Goal: Information Seeking & Learning: Learn about a topic

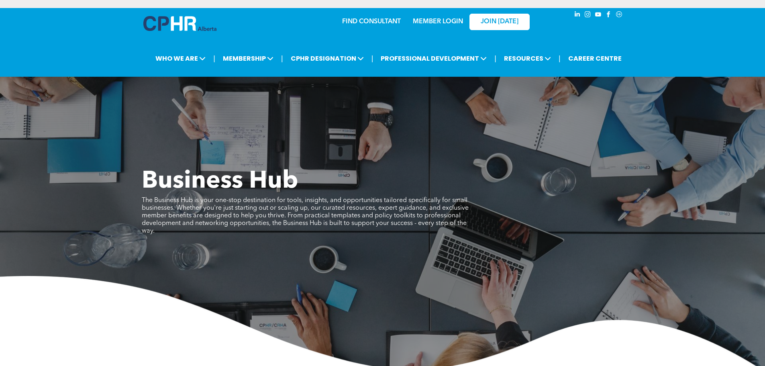
scroll to position [1124, 0]
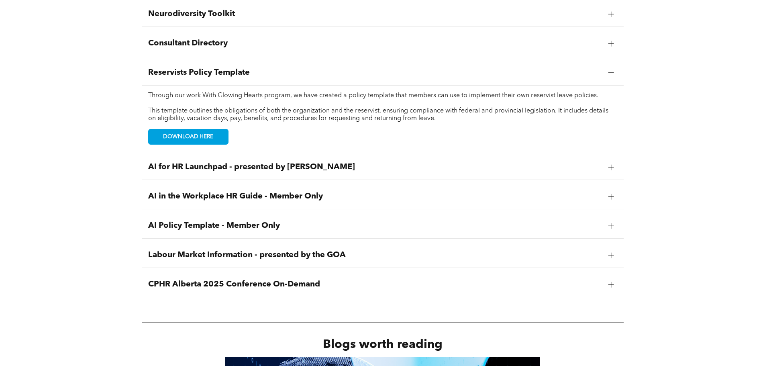
click at [254, 277] on div "CPHR Alberta 2025 Conference On-Demand" at bounding box center [383, 284] width 482 height 25
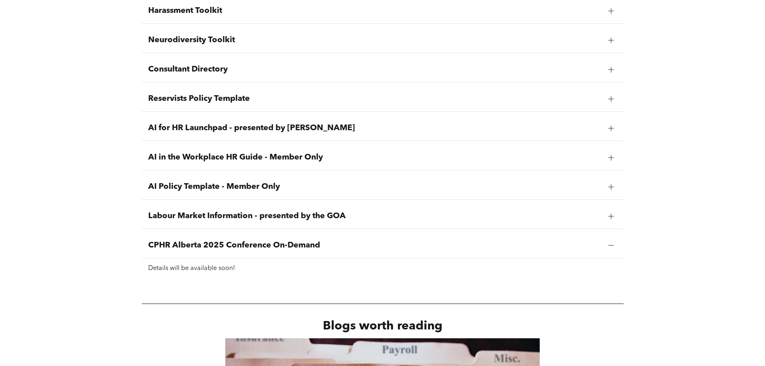
scroll to position [1084, 0]
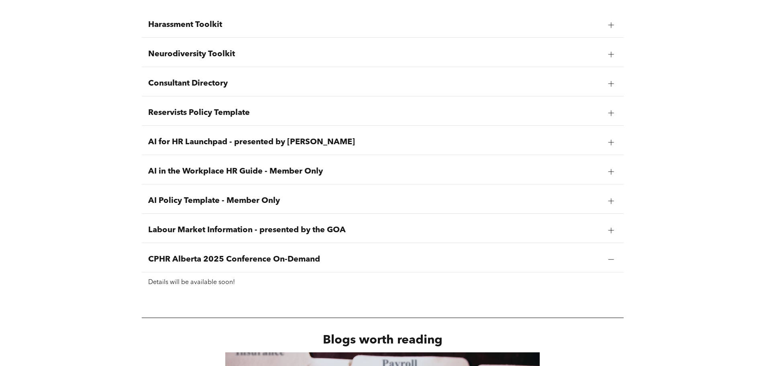
click at [367, 85] on span "Consultant Directory" at bounding box center [375, 84] width 454 height 10
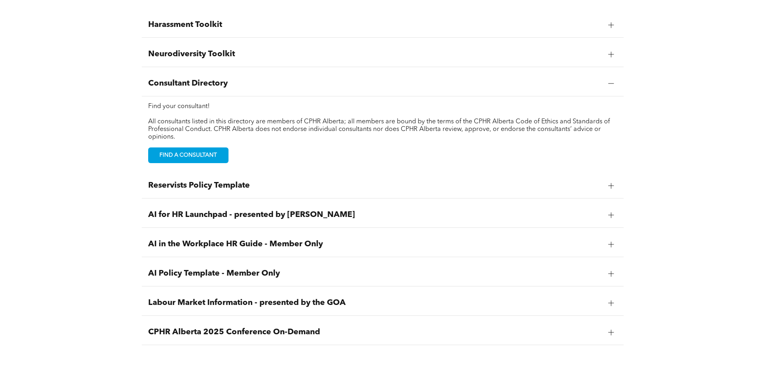
click at [255, 190] on div "Reservists Policy Template" at bounding box center [383, 185] width 482 height 25
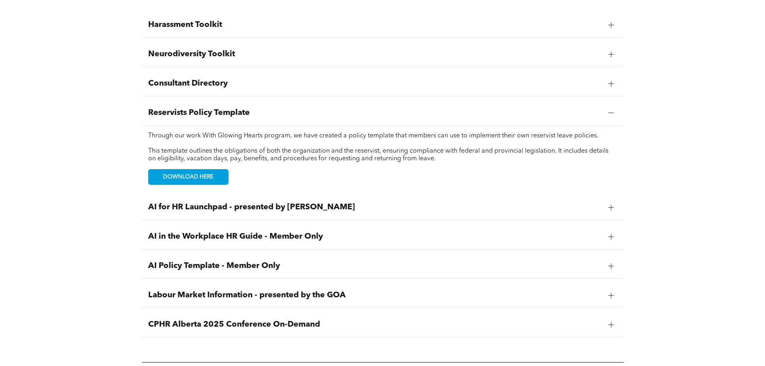
click at [227, 206] on span "AI for HR Launchpad - presented by AIHR" at bounding box center [375, 207] width 454 height 10
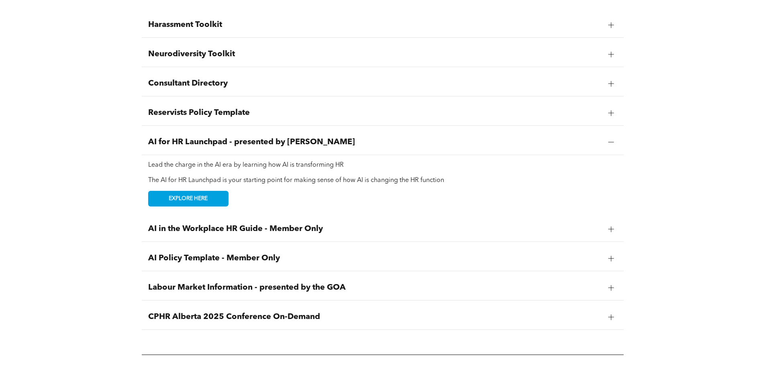
scroll to position [1124, 0]
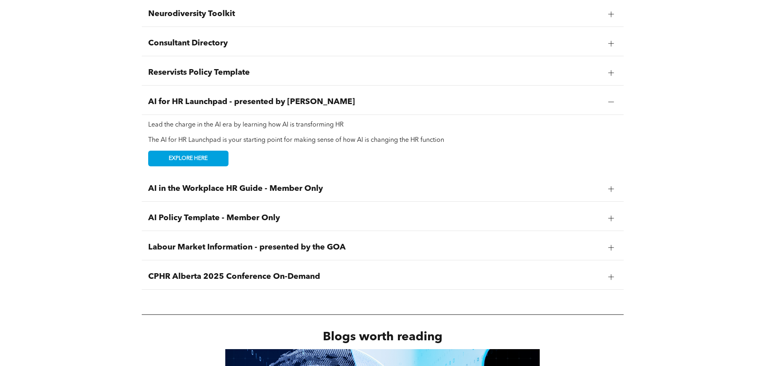
click at [299, 190] on span "AI in the Workplace HR Guide - Member Only" at bounding box center [375, 189] width 454 height 10
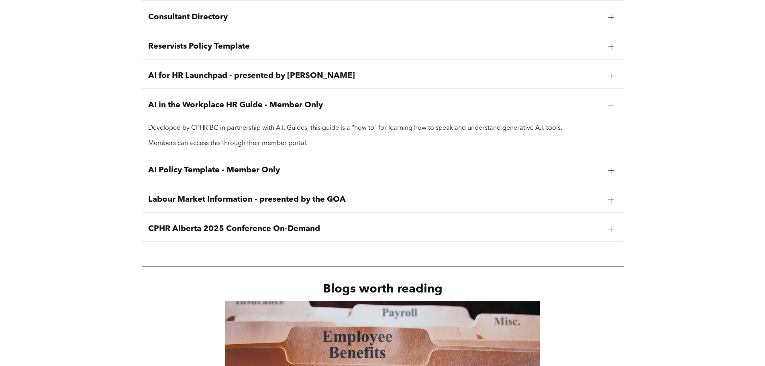
scroll to position [1164, 0]
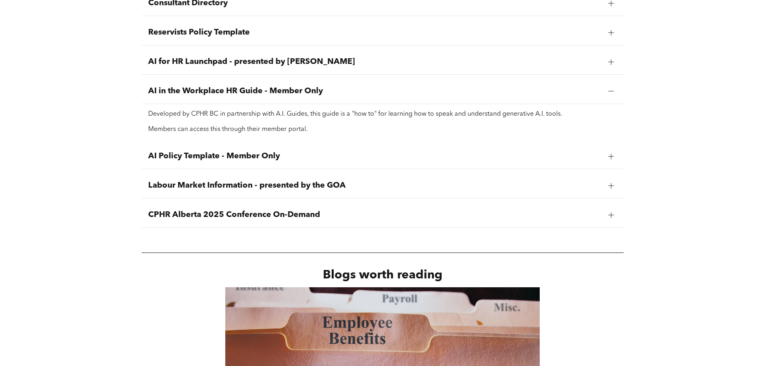
click at [361, 157] on span "AI Policy Template - Member Only" at bounding box center [375, 156] width 454 height 10
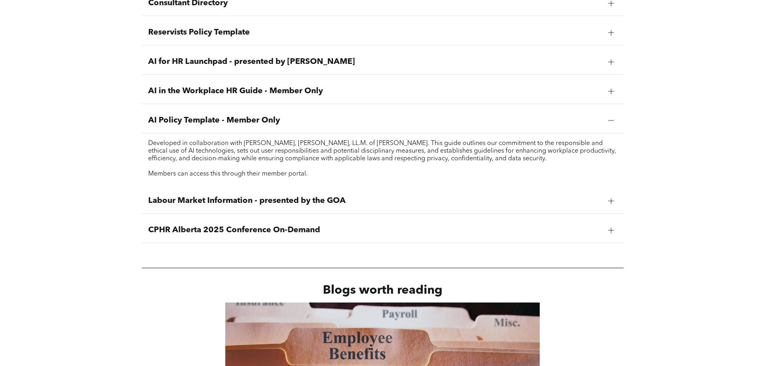
click at [317, 199] on span "Labour Market Information - presented by the GOA" at bounding box center [375, 201] width 454 height 10
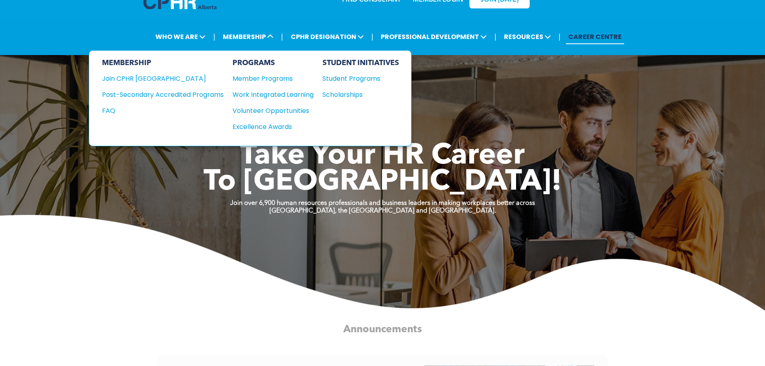
scroll to position [40, 0]
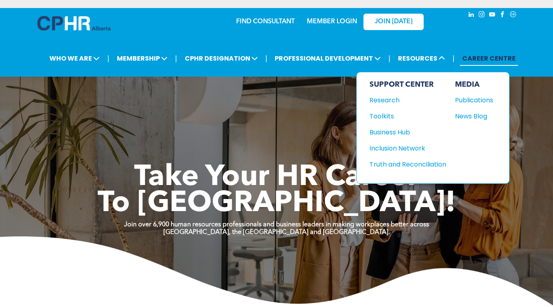
click at [472, 100] on div "Publications" at bounding box center [472, 100] width 35 height 10
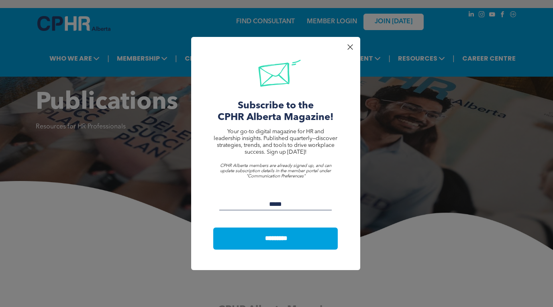
drag, startPoint x: 350, startPoint y: 45, endPoint x: 371, endPoint y: 42, distance: 20.8
click at [350, 45] on div at bounding box center [349, 47] width 11 height 11
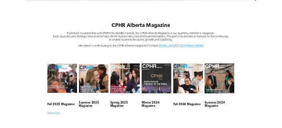
scroll to position [321, 0]
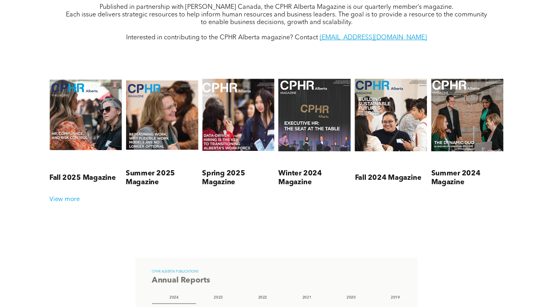
click at [85, 127] on link at bounding box center [85, 115] width 72 height 98
